Goal: Navigation & Orientation: Find specific page/section

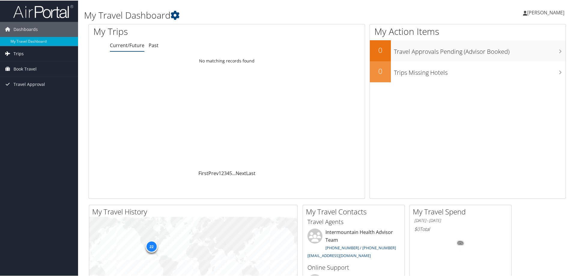
click at [22, 53] on span "Trips" at bounding box center [19, 53] width 10 height 15
click at [21, 64] on link "Current/Future Trips" at bounding box center [39, 65] width 78 height 9
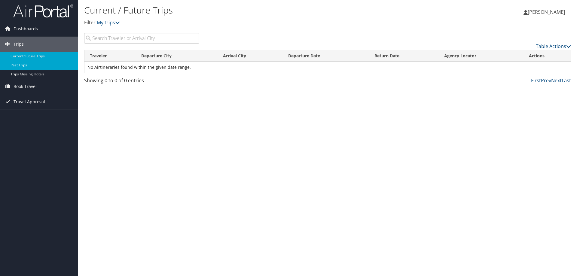
click at [26, 64] on link "Past Trips" at bounding box center [39, 65] width 78 height 9
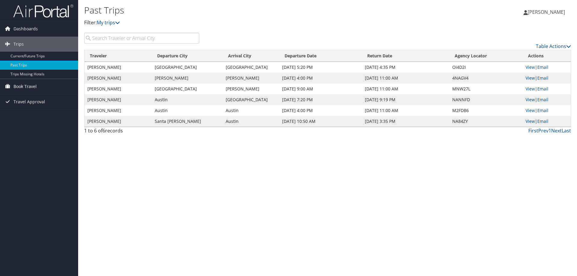
click at [21, 85] on span "Book Travel" at bounding box center [25, 86] width 23 height 15
click at [23, 114] on link "Book/Manage Online Trips" at bounding box center [39, 116] width 78 height 9
click at [29, 58] on link "Current/Future Trips" at bounding box center [39, 56] width 78 height 9
